Goal: Task Accomplishment & Management: Manage account settings

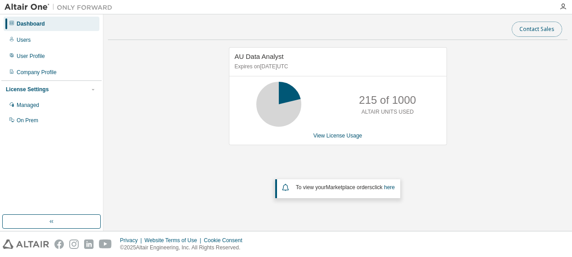
click at [540, 28] on button "Contact Sales" at bounding box center [537, 29] width 50 height 15
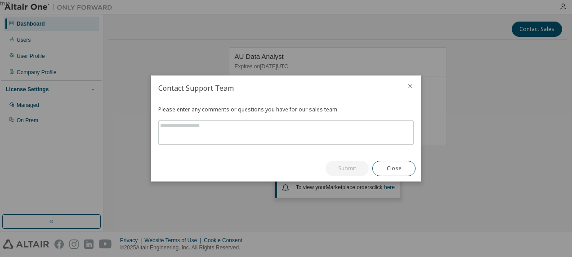
click at [411, 85] on icon "close" at bounding box center [411, 87] width 4 height 4
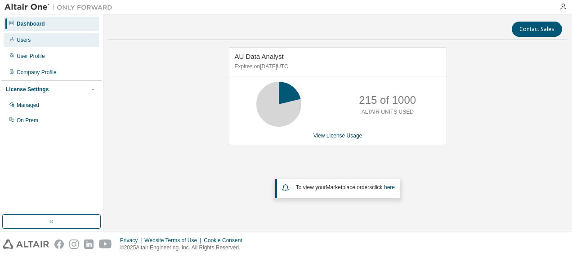
click at [31, 45] on div "Users" at bounding box center [52, 40] width 96 height 14
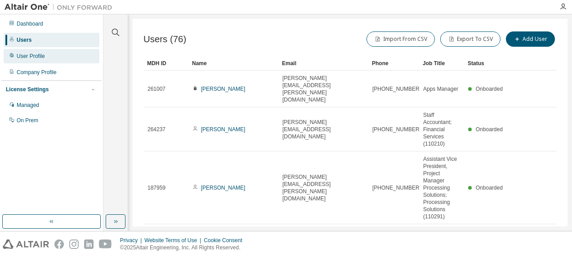
click at [36, 63] on div "User Profile" at bounding box center [52, 56] width 96 height 14
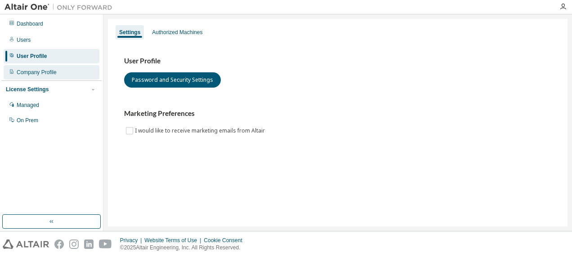
click at [40, 71] on div "Company Profile" at bounding box center [37, 72] width 40 height 7
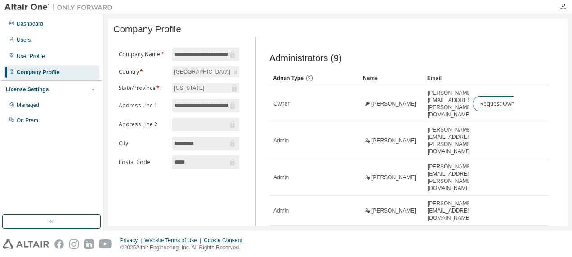
scroll to position [108, 0]
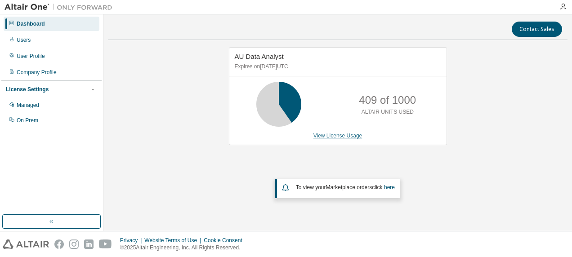
click at [341, 134] on link "View License Usage" at bounding box center [338, 136] width 49 height 6
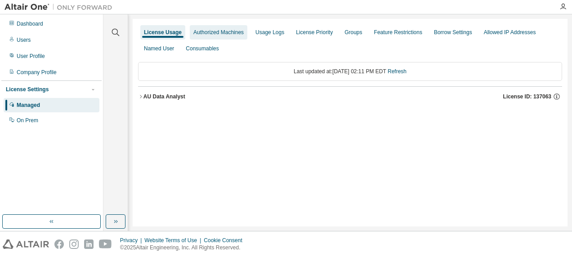
click at [223, 31] on div "Authorized Machines" at bounding box center [218, 32] width 50 height 7
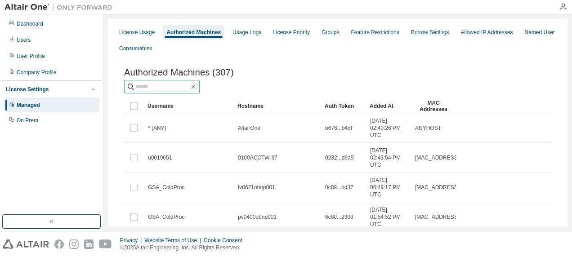
click at [189, 88] on input "text" at bounding box center [162, 86] width 54 height 9
type input "******"
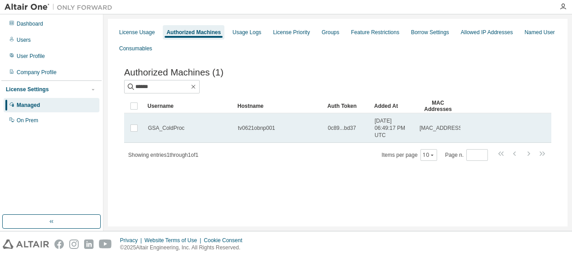
click at [139, 130] on td at bounding box center [134, 128] width 20 height 30
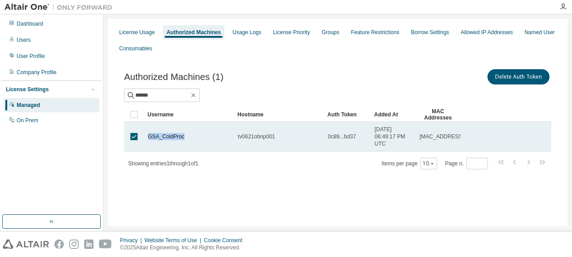
drag, startPoint x: 181, startPoint y: 136, endPoint x: 148, endPoint y: 138, distance: 33.3
click at [148, 138] on span "GSA_ColdProc" at bounding box center [166, 136] width 36 height 7
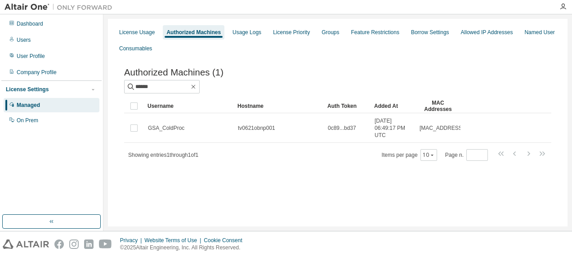
copy span "GSA_ColdProc"
click at [144, 36] on div "License Usage" at bounding box center [137, 32] width 36 height 7
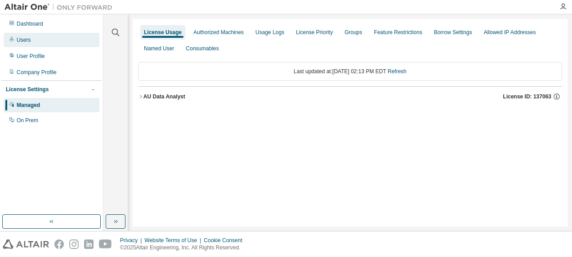
click at [33, 45] on div "Users" at bounding box center [52, 40] width 96 height 14
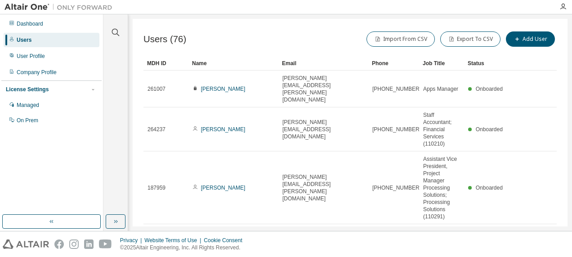
drag, startPoint x: 569, startPoint y: 72, endPoint x: 563, endPoint y: 143, distance: 71.3
click at [563, 143] on div "Clear all Status Onboarded Pending Sent Delivered Bounced Under Review Revoked …" at bounding box center [337, 122] width 469 height 217
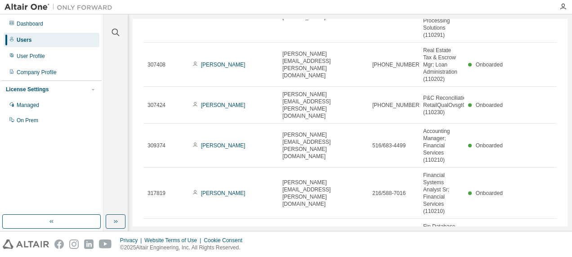
scroll to position [297, 0]
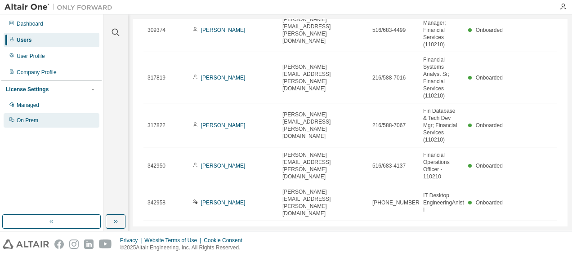
click at [27, 121] on div "On Prem" at bounding box center [28, 120] width 22 height 7
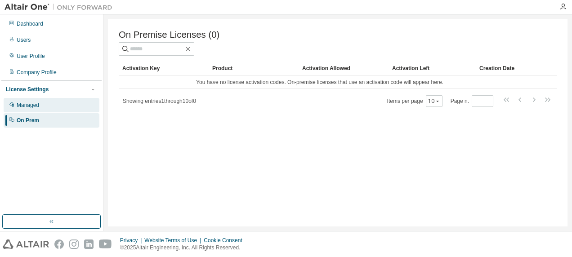
click at [27, 106] on div "Managed" at bounding box center [28, 105] width 22 height 7
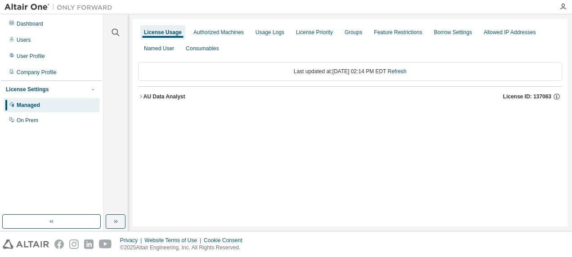
click at [139, 95] on icon "button" at bounding box center [140, 96] width 5 height 5
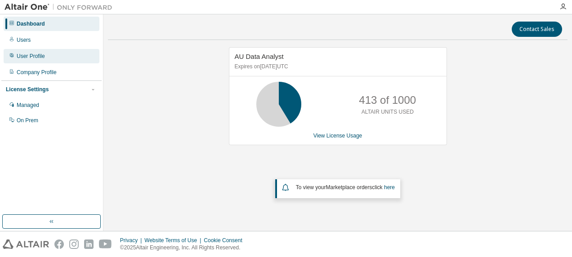
click at [30, 53] on div "User Profile" at bounding box center [31, 56] width 28 height 7
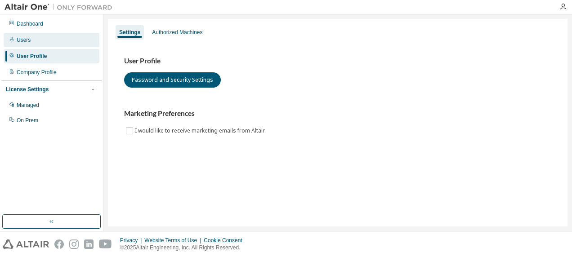
click at [18, 37] on div "Users" at bounding box center [24, 39] width 14 height 7
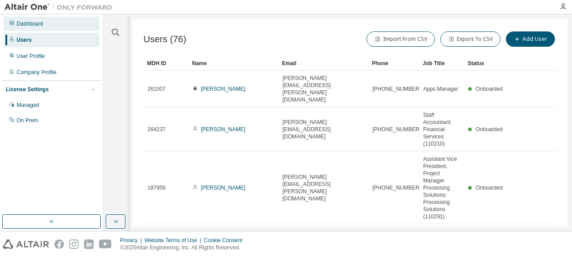
click at [23, 25] on div "Dashboard" at bounding box center [30, 23] width 27 height 7
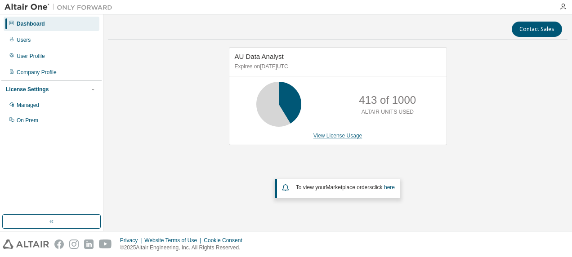
click at [328, 138] on link "View License Usage" at bounding box center [338, 136] width 49 height 6
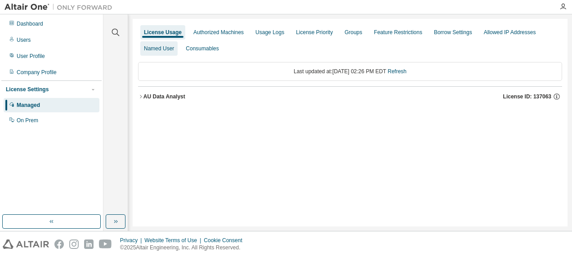
click at [157, 53] on div "Named User" at bounding box center [158, 48] width 37 height 14
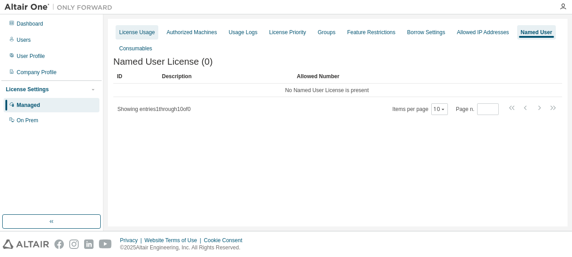
click at [153, 29] on div "License Usage" at bounding box center [137, 32] width 43 height 14
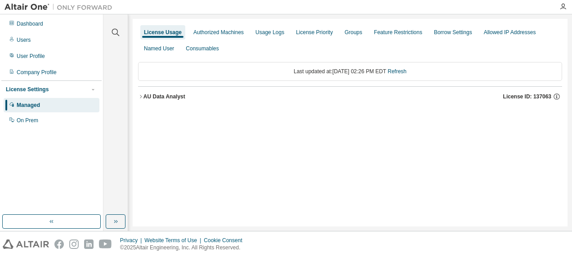
click at [144, 99] on div "AU Data Analyst" at bounding box center [165, 96] width 42 height 7
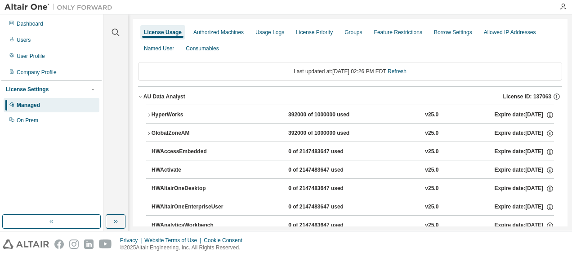
drag, startPoint x: 567, startPoint y: 58, endPoint x: 570, endPoint y: 120, distance: 62.2
click at [570, 120] on div "Clear all Collapse on share string Yes No Only used licenses Yes No Only my usa…" at bounding box center [337, 122] width 469 height 217
click at [464, 68] on div "Last updated at: Wed 2025-09-03 02:26 PM EDT Refresh" at bounding box center [350, 71] width 424 height 19
click at [227, 32] on div "Authorized Machines" at bounding box center [218, 32] width 50 height 7
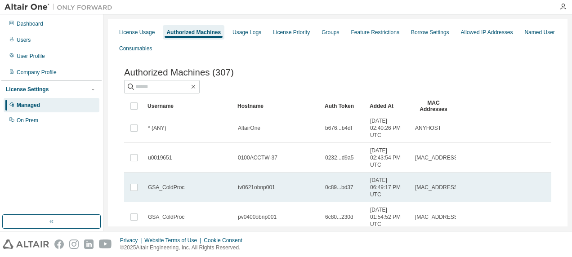
click at [207, 190] on div "GSA_ColdProc" at bounding box center [189, 187] width 82 height 7
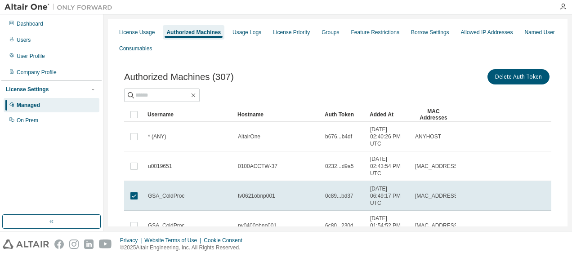
click at [207, 190] on td "GSA_ColdProc" at bounding box center [189, 196] width 90 height 30
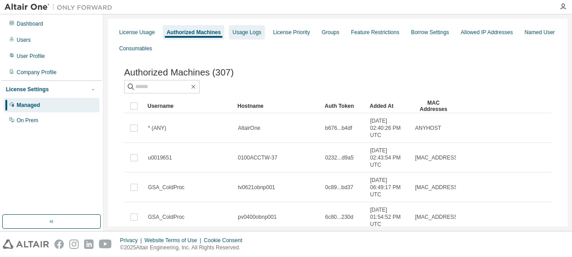
click at [238, 29] on div "Usage Logs" at bounding box center [247, 32] width 29 height 7
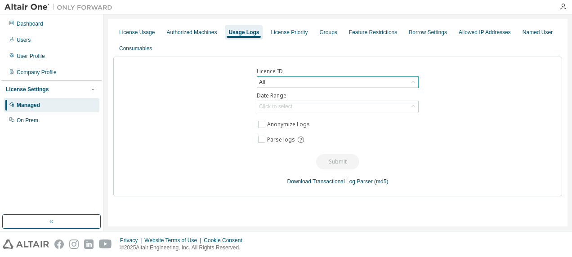
click at [293, 84] on div "All" at bounding box center [337, 82] width 161 height 11
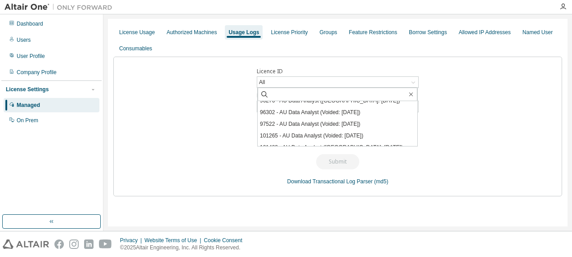
scroll to position [68, 0]
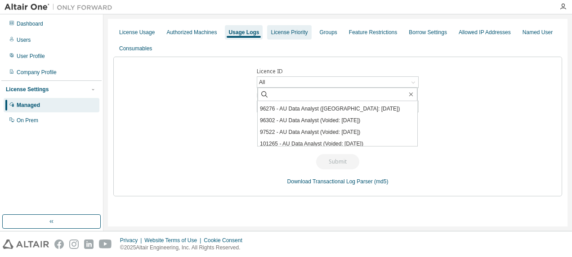
click at [284, 31] on div "License Priority" at bounding box center [289, 32] width 37 height 7
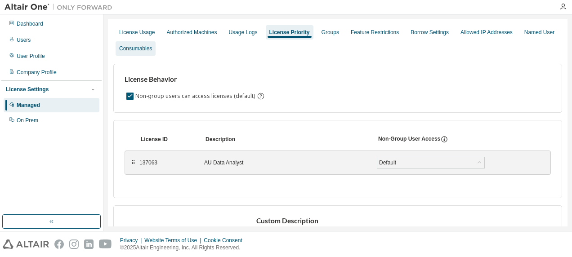
click at [133, 51] on div "Consumables" at bounding box center [135, 48] width 33 height 7
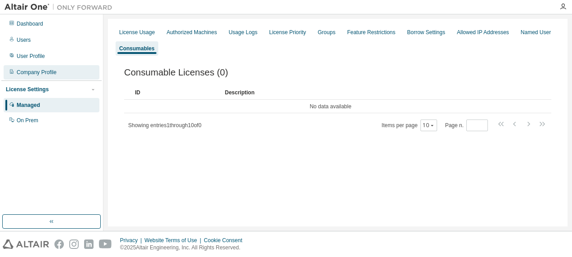
click at [43, 69] on div "Company Profile" at bounding box center [37, 72] width 40 height 7
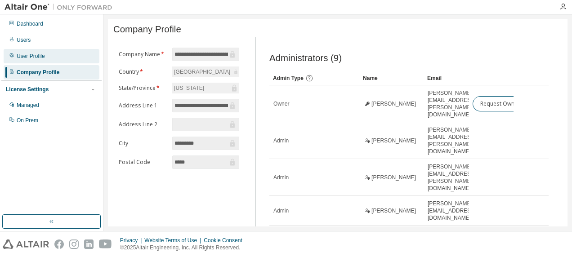
click at [35, 58] on div "User Profile" at bounding box center [31, 56] width 28 height 7
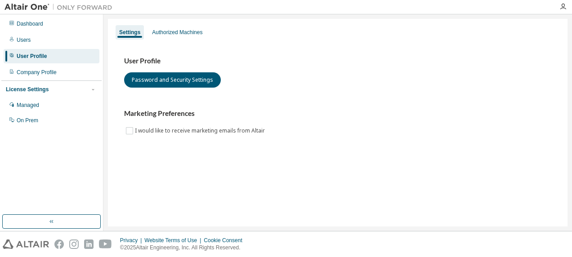
click at [193, 25] on div "Settings Authorized Machines" at bounding box center [337, 32] width 449 height 16
click at [188, 31] on div "Authorized Machines" at bounding box center [177, 32] width 50 height 7
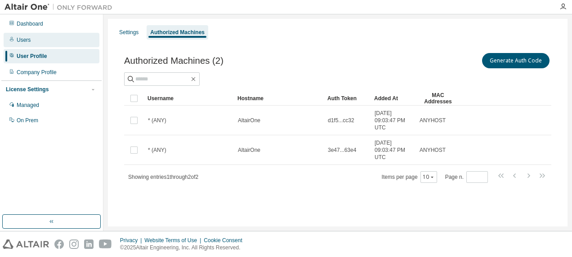
click at [31, 40] on div "Users" at bounding box center [52, 40] width 96 height 14
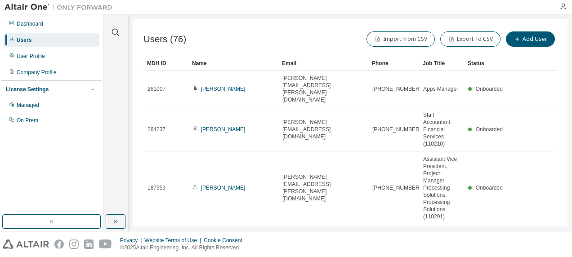
click at [564, 73] on div "Users (76) Import From CSV Export To CSV Add User Clear Load Save Save As Field…" at bounding box center [350, 123] width 435 height 208
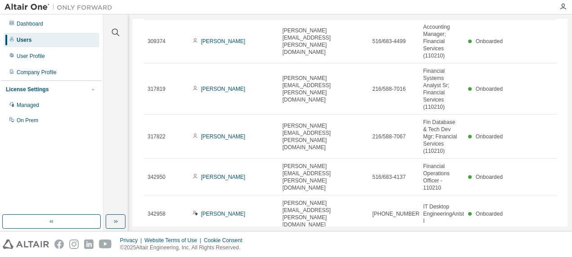
scroll to position [297, 0]
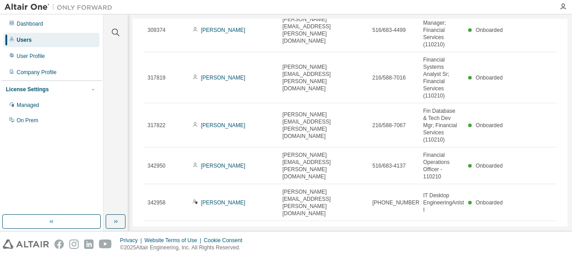
click at [436, 231] on icon "button" at bounding box center [437, 233] width 5 height 5
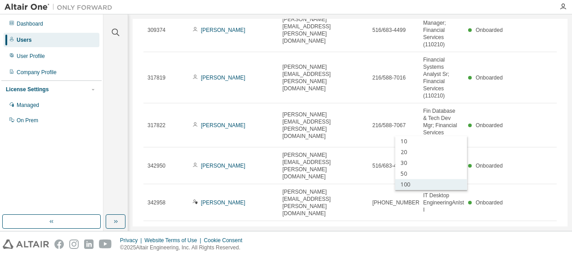
click at [402, 180] on div "100" at bounding box center [432, 185] width 72 height 11
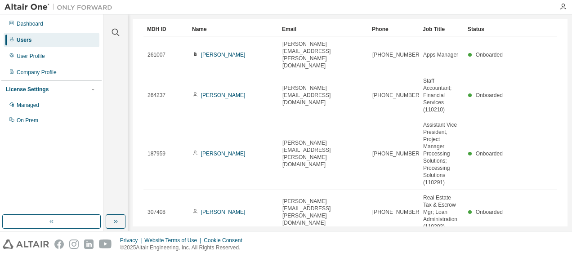
scroll to position [0, 0]
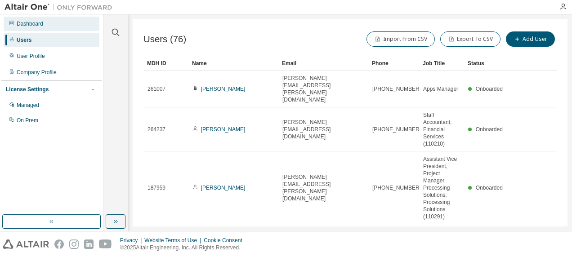
click at [27, 23] on div "Dashboard" at bounding box center [30, 23] width 27 height 7
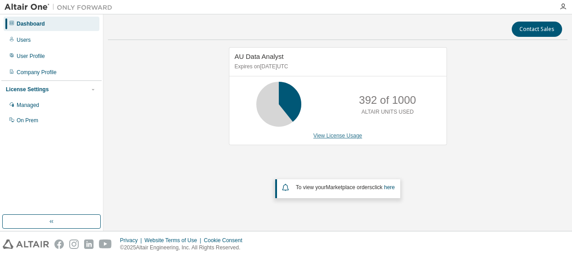
click at [338, 137] on link "View License Usage" at bounding box center [338, 136] width 49 height 6
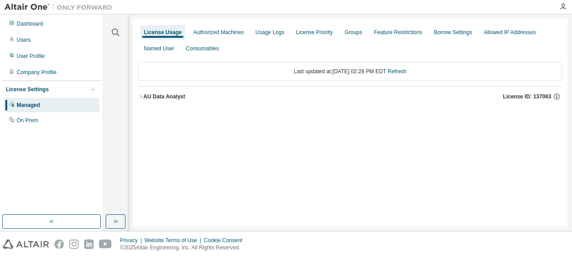
click at [150, 95] on div "AU Data Analyst" at bounding box center [165, 96] width 42 height 7
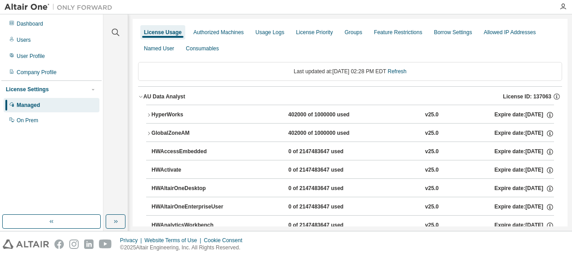
click at [151, 115] on icon "button" at bounding box center [148, 114] width 5 height 5
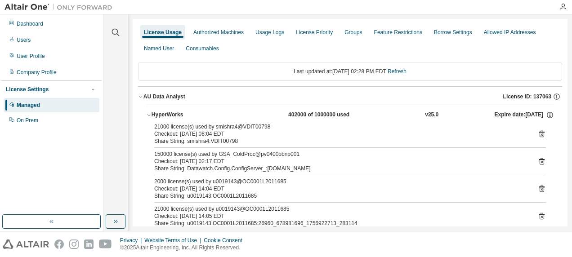
click at [151, 113] on icon "button" at bounding box center [148, 114] width 5 height 5
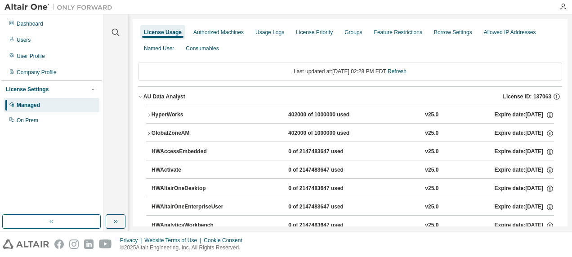
click at [148, 132] on icon "button" at bounding box center [149, 133] width 2 height 3
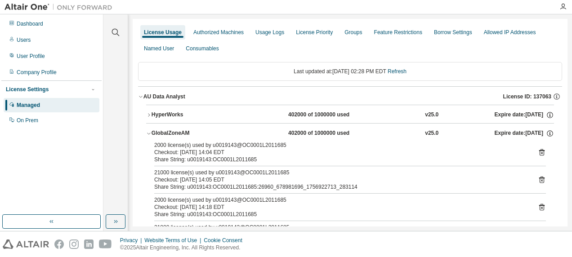
click at [220, 143] on div "2000 license(s) used by u0019143@OC0001L2011685" at bounding box center [339, 145] width 370 height 7
copy div "u0019143"
click at [211, 33] on div "Authorized Machines" at bounding box center [218, 32] width 50 height 7
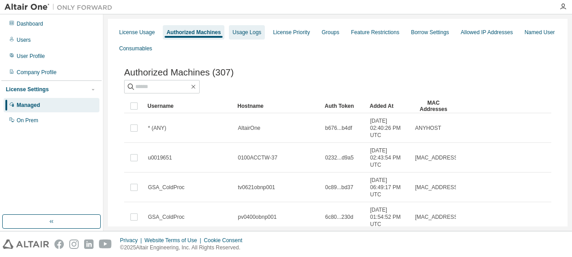
click at [255, 31] on div "Usage Logs" at bounding box center [247, 32] width 29 height 7
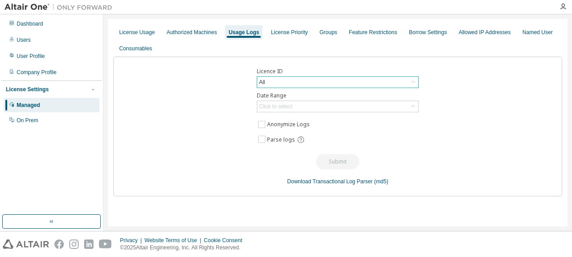
click at [272, 82] on div "All" at bounding box center [337, 82] width 161 height 11
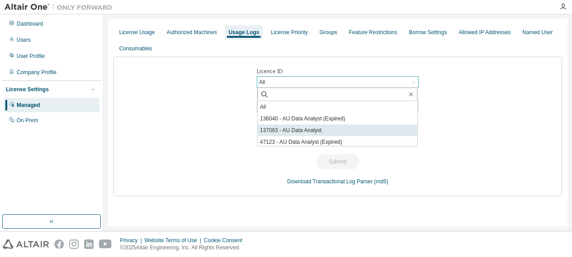
click at [297, 126] on li "137063 - AU Data Analyst" at bounding box center [338, 131] width 160 height 12
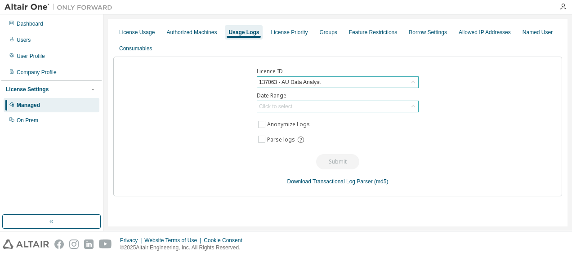
click at [286, 106] on div "Click to select" at bounding box center [275, 106] width 33 height 7
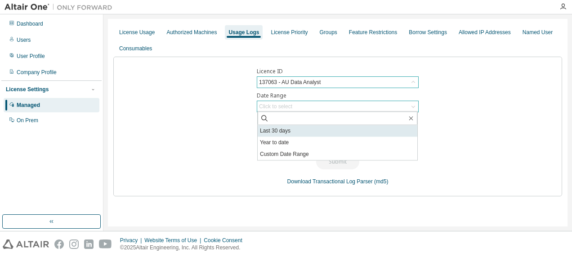
click at [283, 129] on li "Last 30 days" at bounding box center [338, 131] width 160 height 12
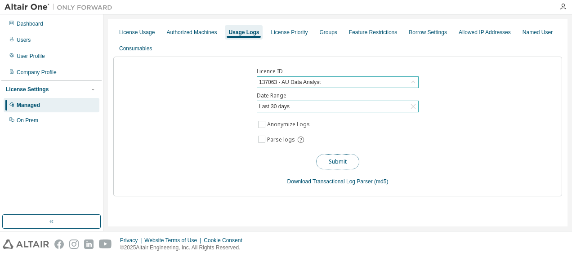
click at [320, 154] on button "Submit" at bounding box center [337, 161] width 43 height 15
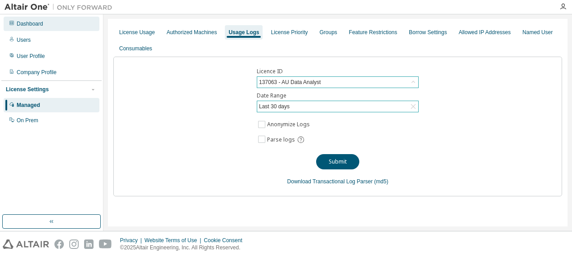
click at [27, 25] on div "Dashboard" at bounding box center [30, 23] width 27 height 7
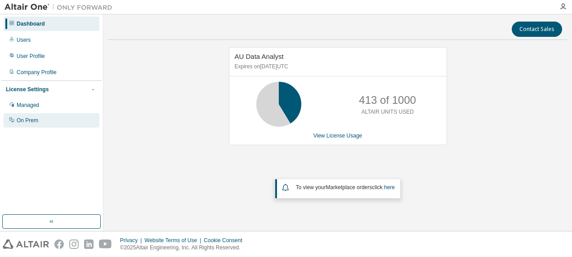
click at [28, 120] on div "On Prem" at bounding box center [28, 120] width 22 height 7
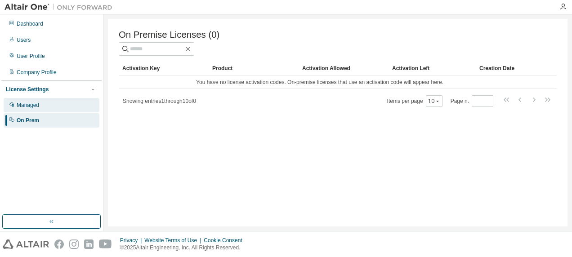
click at [29, 106] on div "Managed" at bounding box center [28, 105] width 22 height 7
